Goal: Transaction & Acquisition: Purchase product/service

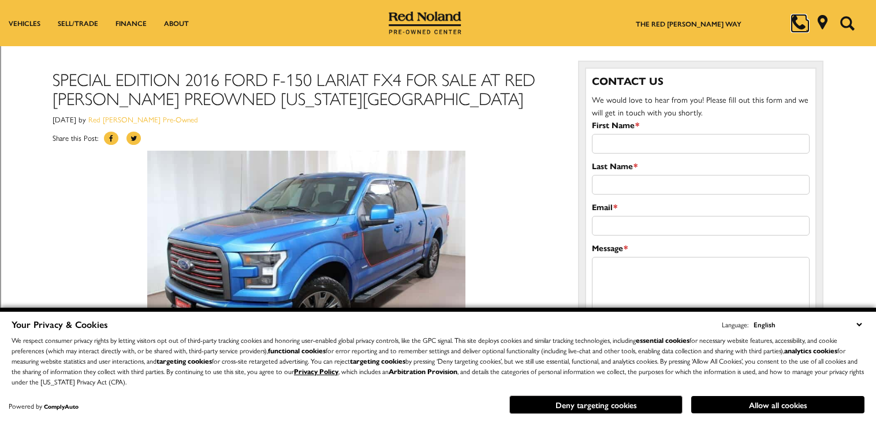
click at [799, 21] on icon at bounding box center [798, 22] width 14 height 14
click at [821, 22] on icon at bounding box center [822, 21] width 10 height 14
click at [391, 126] on div "Special Edition 2016 Ford F-150 Lariat FX4 For Sale at Red [PERSON_NAME] PreOwn…" at bounding box center [307, 314] width 508 height 524
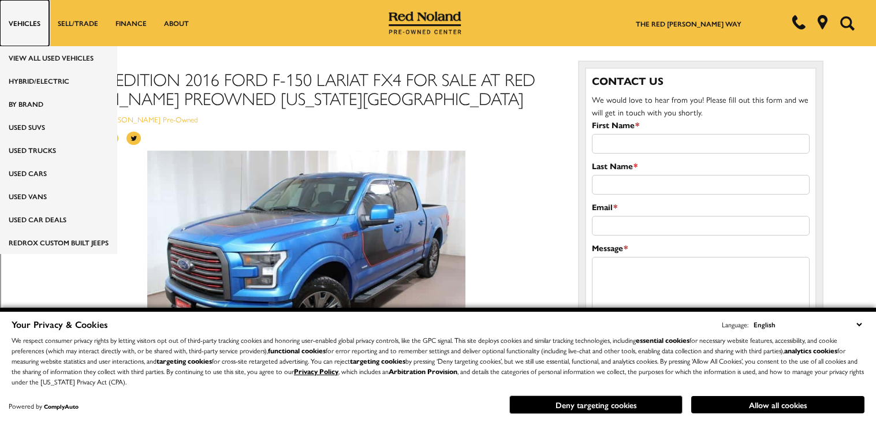
click at [14, 14] on link "Vehicles" at bounding box center [24, 23] width 49 height 46
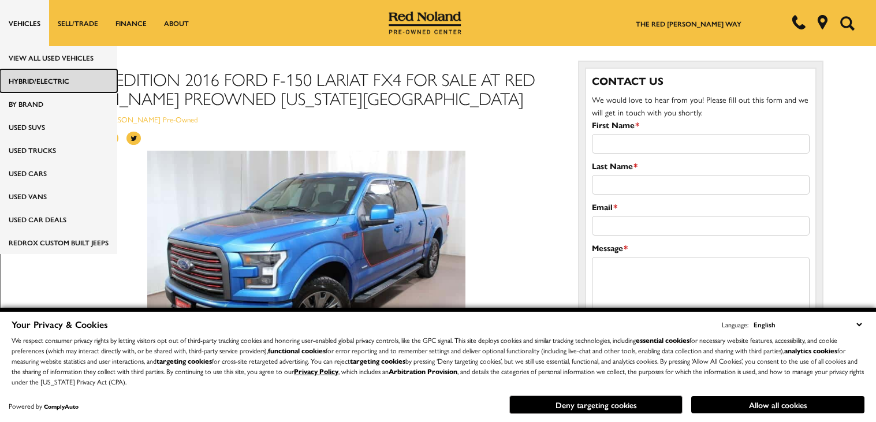
click at [56, 74] on link "HYBRID/ELECTRIC" at bounding box center [58, 80] width 117 height 23
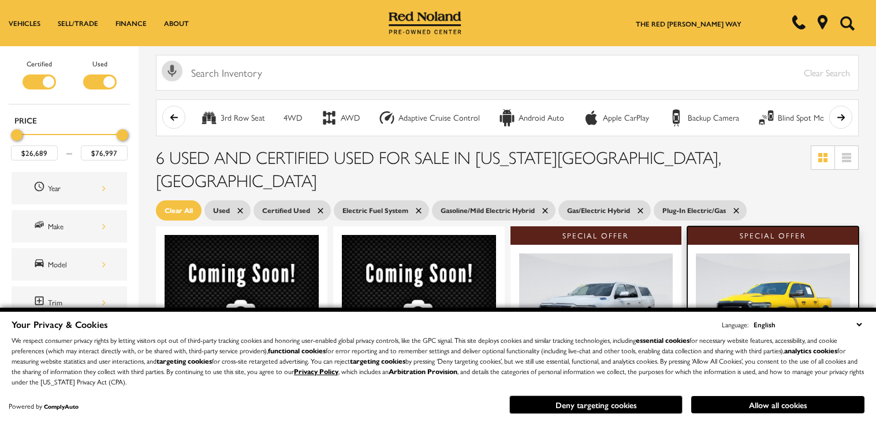
click at [747, 245] on div at bounding box center [772, 307] width 171 height 124
click at [755, 253] on img at bounding box center [773, 310] width 154 height 115
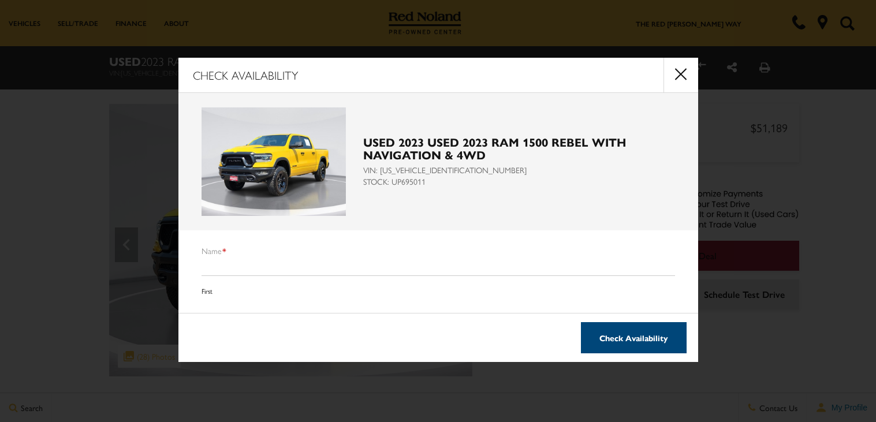
click at [657, 331] on button "Check Availability" at bounding box center [634, 337] width 106 height 31
click at [216, 260] on input "Name *" at bounding box center [437, 266] width 473 height 20
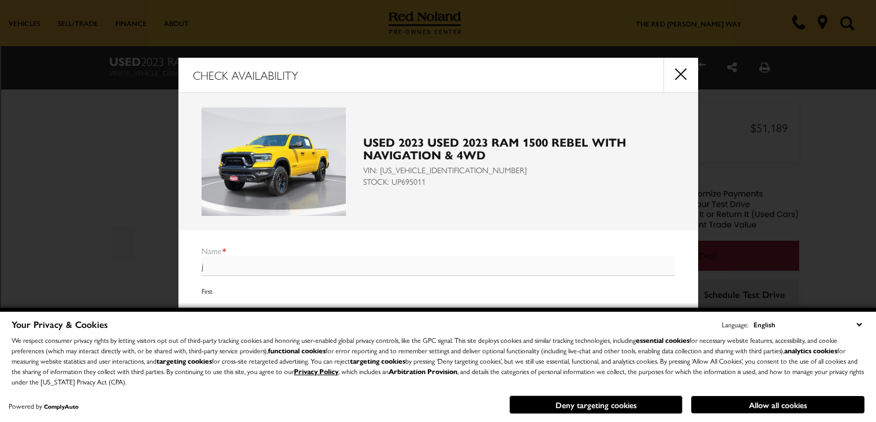
click at [204, 265] on input "j" at bounding box center [437, 266] width 473 height 20
type input "jalen"
click at [209, 296] on div "jalen First Last" at bounding box center [437, 301] width 473 height 91
click at [767, 405] on button "Allow all cookies" at bounding box center [777, 404] width 173 height 17
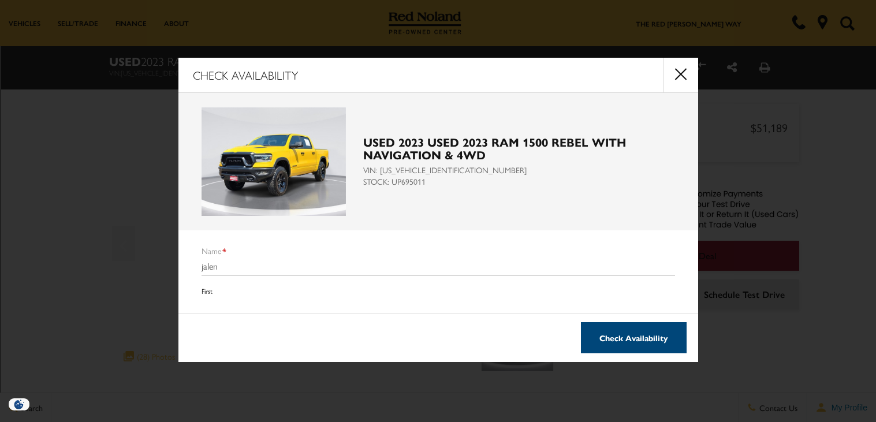
click at [651, 332] on button "Check Availability" at bounding box center [634, 337] width 106 height 31
click at [643, 342] on button "Check Availability" at bounding box center [634, 337] width 106 height 31
click at [641, 341] on button "Check Availability" at bounding box center [634, 337] width 106 height 31
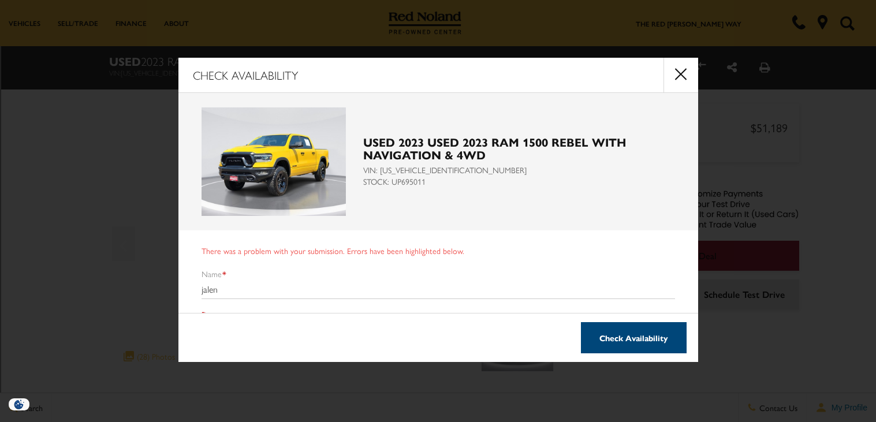
click at [228, 305] on div "jalen First Last" at bounding box center [437, 324] width 473 height 91
click at [214, 272] on label "Name *" at bounding box center [213, 274] width 25 height 12
click at [214, 279] on input "jalen" at bounding box center [437, 289] width 473 height 20
click at [219, 293] on input "jalen" at bounding box center [437, 289] width 473 height 20
click at [246, 292] on input "jalen" at bounding box center [437, 289] width 473 height 20
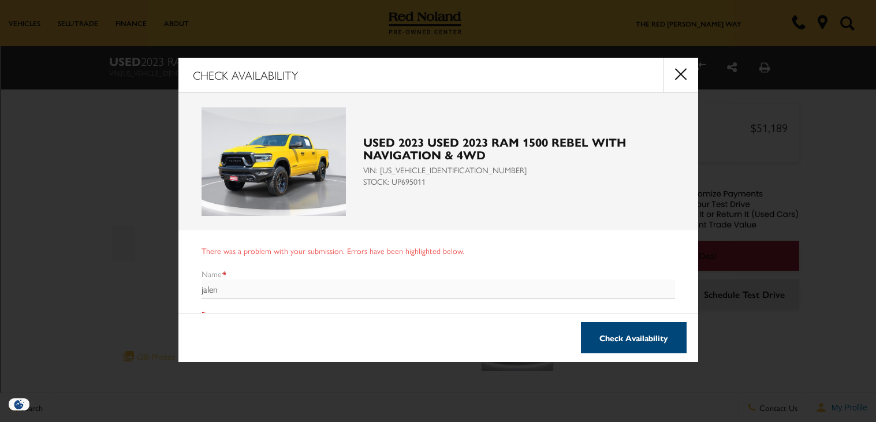
click at [246, 292] on input "jalen" at bounding box center [437, 289] width 473 height 20
click at [246, 292] on input "jalendelo" at bounding box center [437, 289] width 473 height 20
type input "ch"
click at [589, 333] on button "Check Availability" at bounding box center [634, 337] width 106 height 31
click at [683, 67] on button "close" at bounding box center [680, 75] width 35 height 35
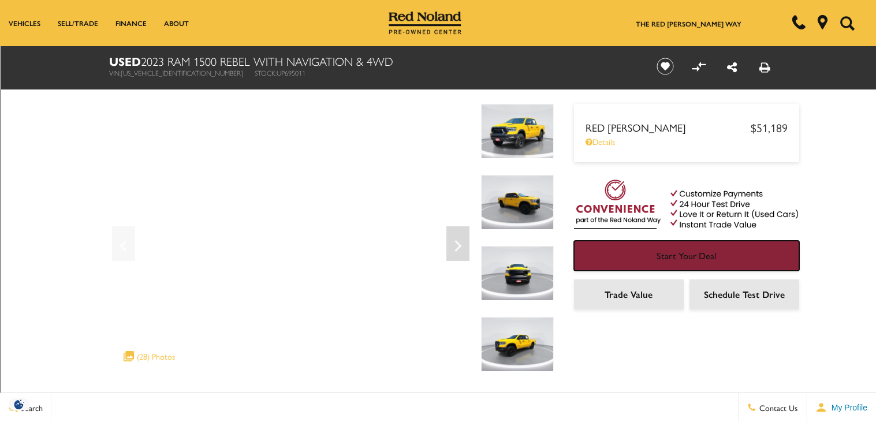
click at [662, 255] on span "Start Your Deal" at bounding box center [686, 255] width 60 height 13
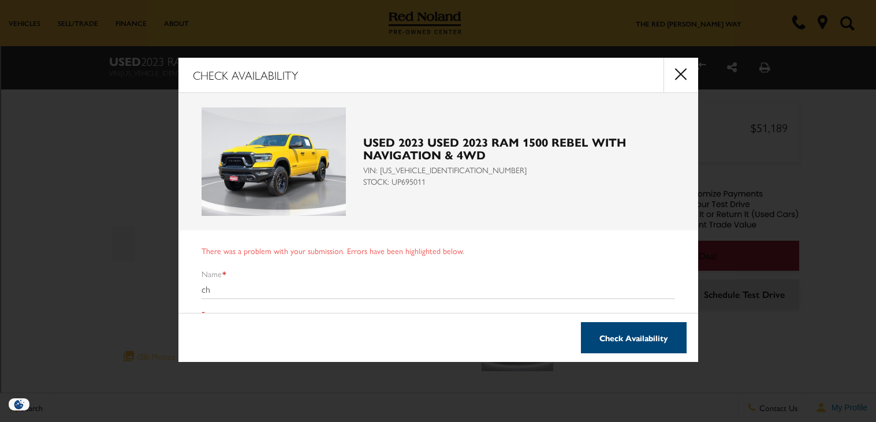
scroll to position [2, 0]
click at [687, 84] on button "close" at bounding box center [680, 75] width 35 height 35
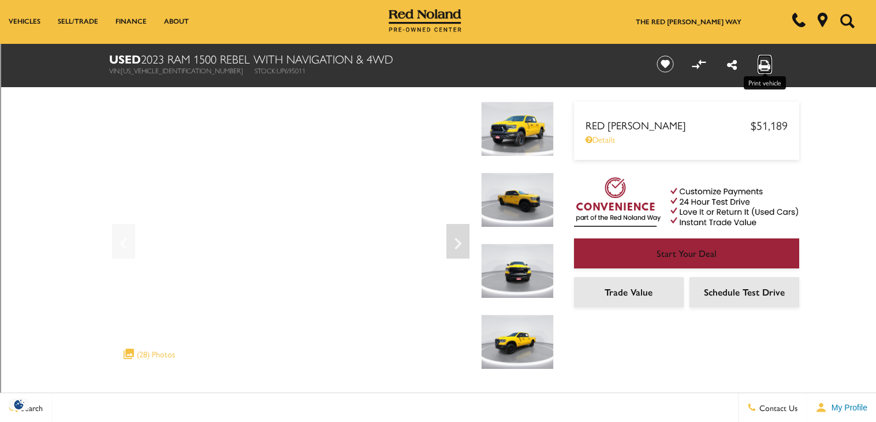
click at [763, 59] on icon "Print this Used 2023 Ram 1500 Rebel With Navigation & 4WD" at bounding box center [765, 65] width 12 height 13
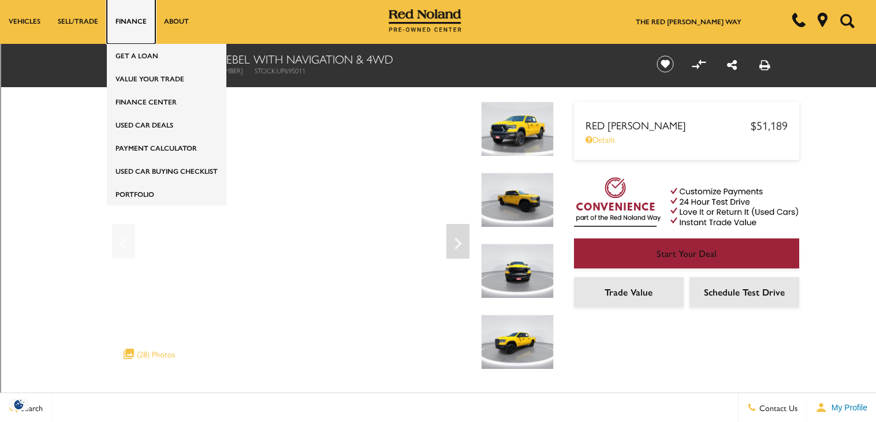
click at [152, 35] on link "Finance" at bounding box center [131, 21] width 48 height 46
